Goal: Task Accomplishment & Management: Use online tool/utility

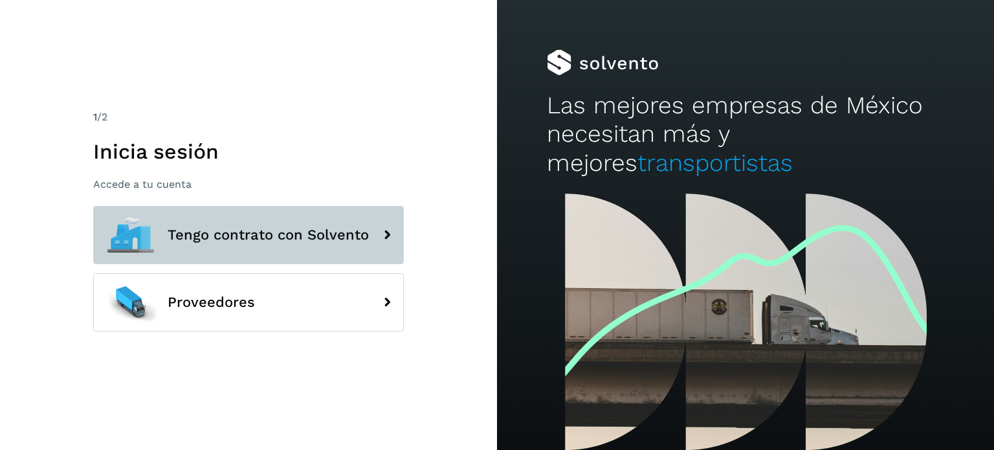
click at [219, 263] on button "Tengo contrato con Solvento" at bounding box center [248, 235] width 311 height 58
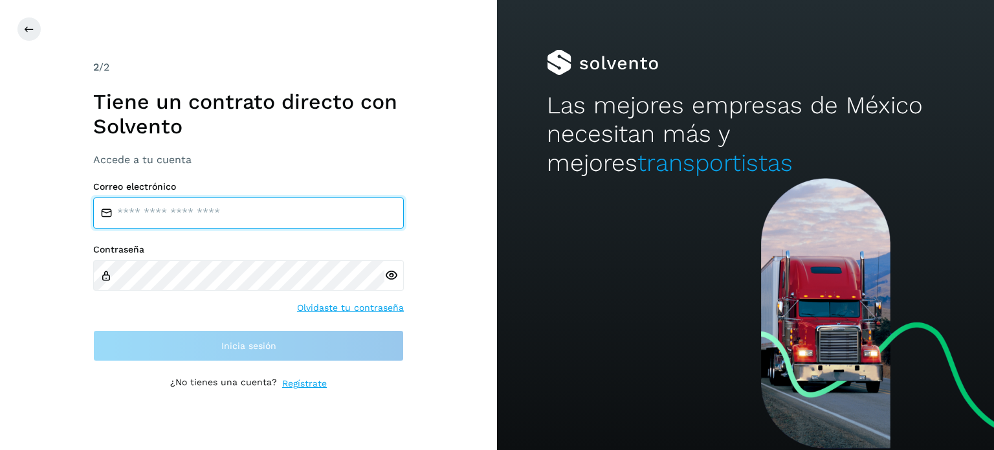
click at [236, 218] on input "email" at bounding box center [248, 212] width 311 height 31
type input "**********"
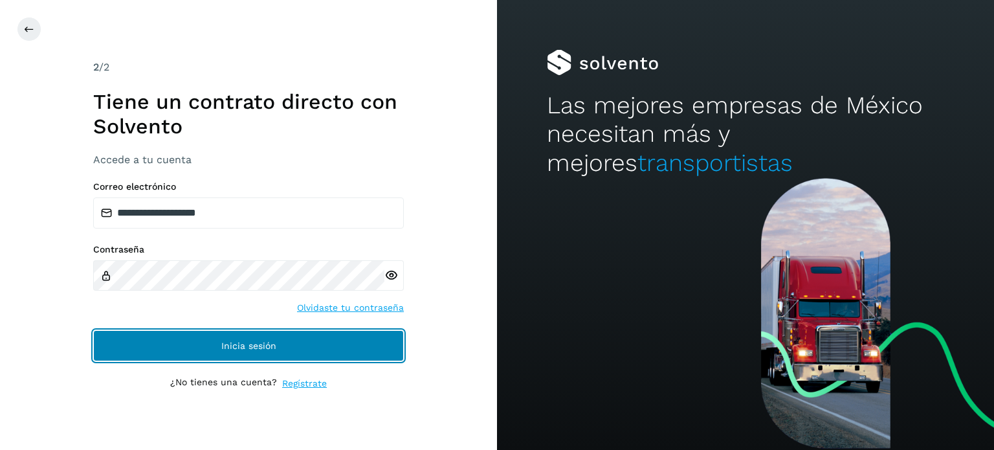
click at [256, 349] on span "Inicia sesión" at bounding box center [248, 345] width 55 height 9
